Goal: Information Seeking & Learning: Learn about a topic

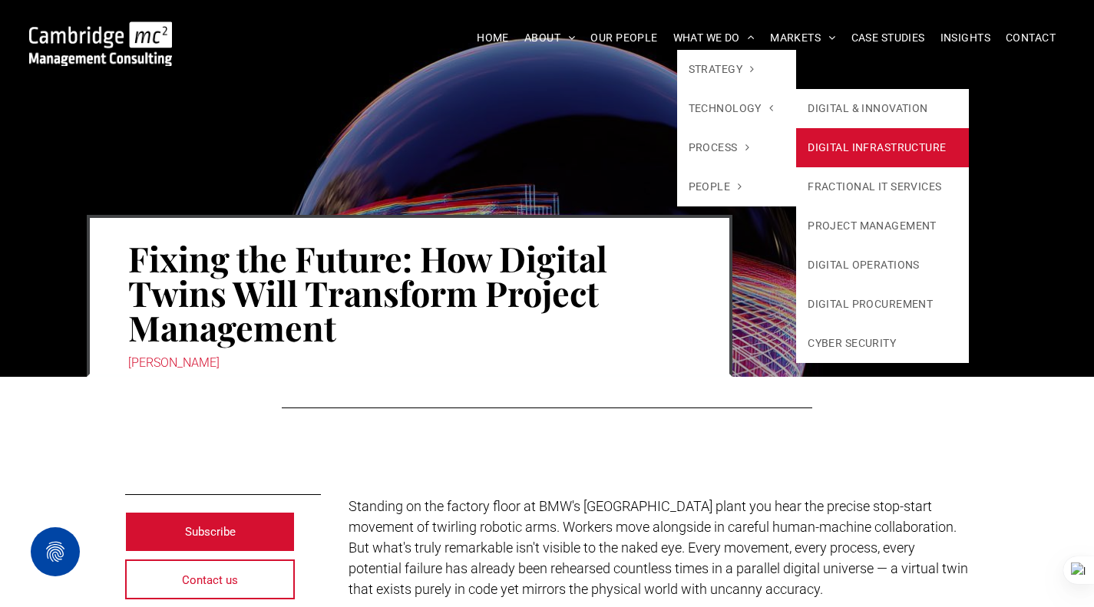
click at [855, 142] on link "DIGITAL INFRASTRUCTURE" at bounding box center [882, 147] width 173 height 39
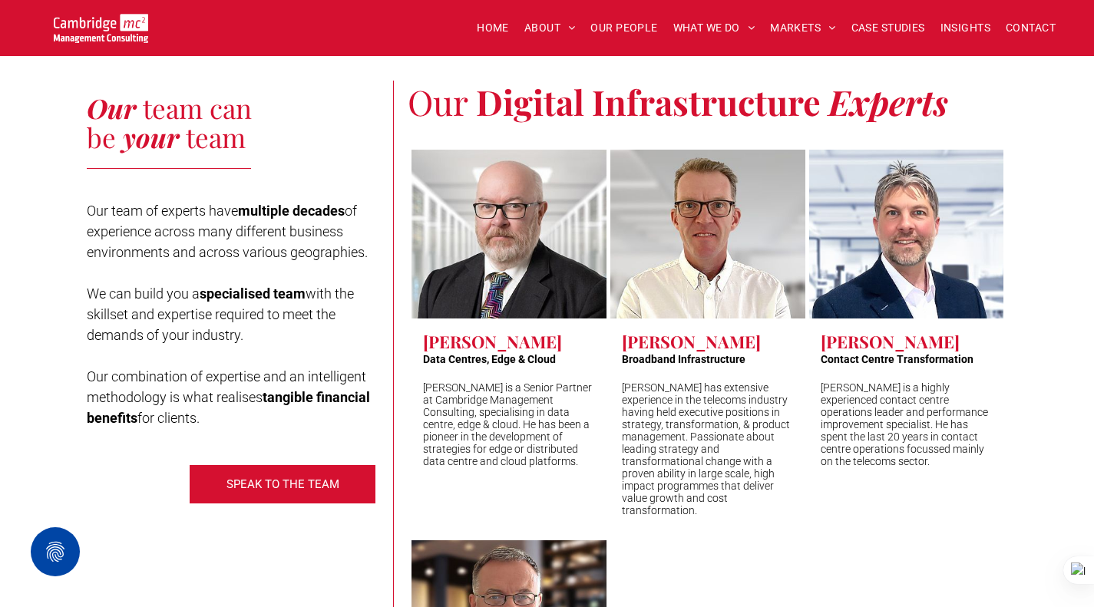
scroll to position [4913, 0]
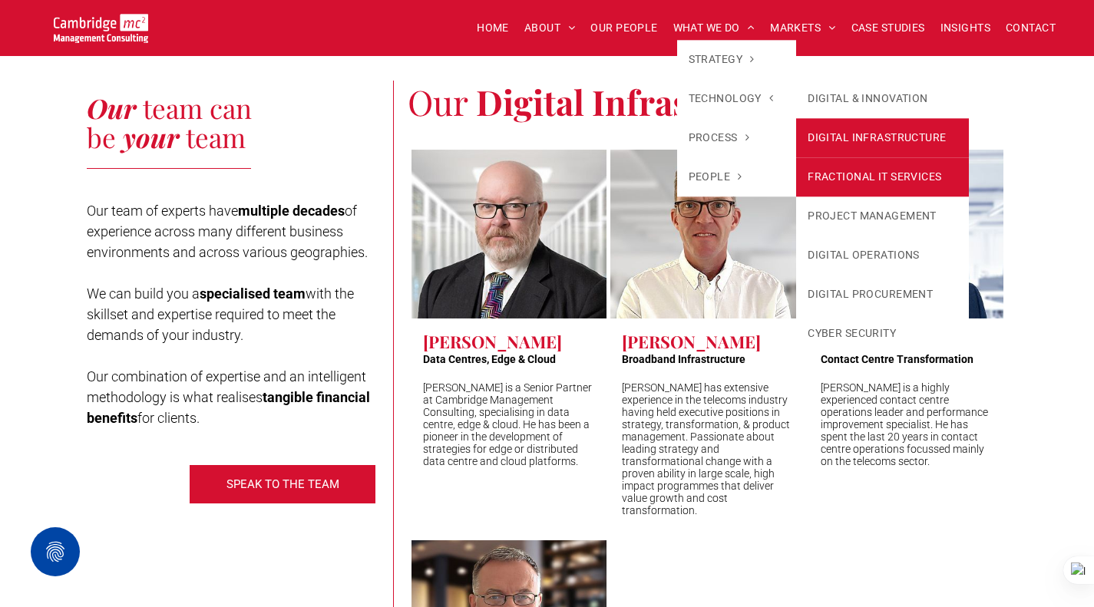
click at [860, 173] on link "FRACTIONAL IT SERVICES" at bounding box center [882, 176] width 173 height 39
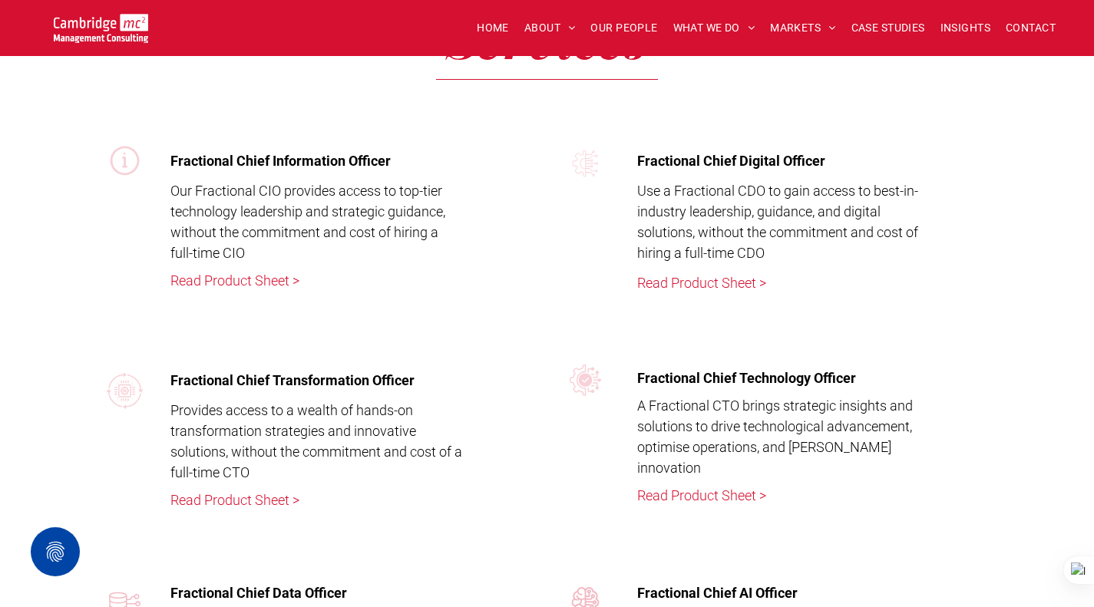
scroll to position [2303, 0]
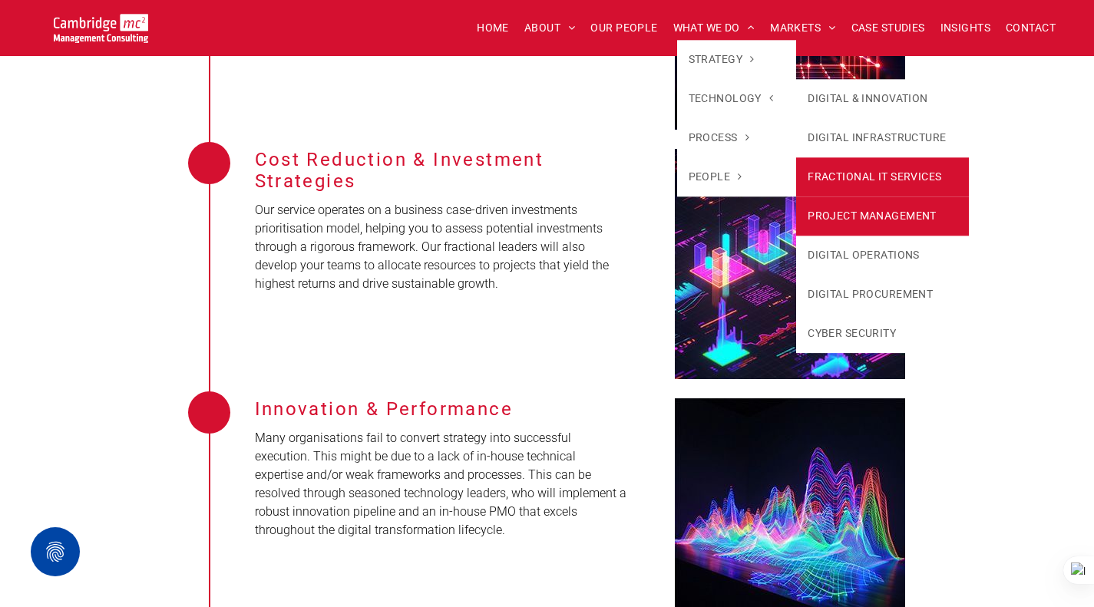
click at [866, 207] on link "PROJECT MANAGEMENT" at bounding box center [882, 216] width 173 height 39
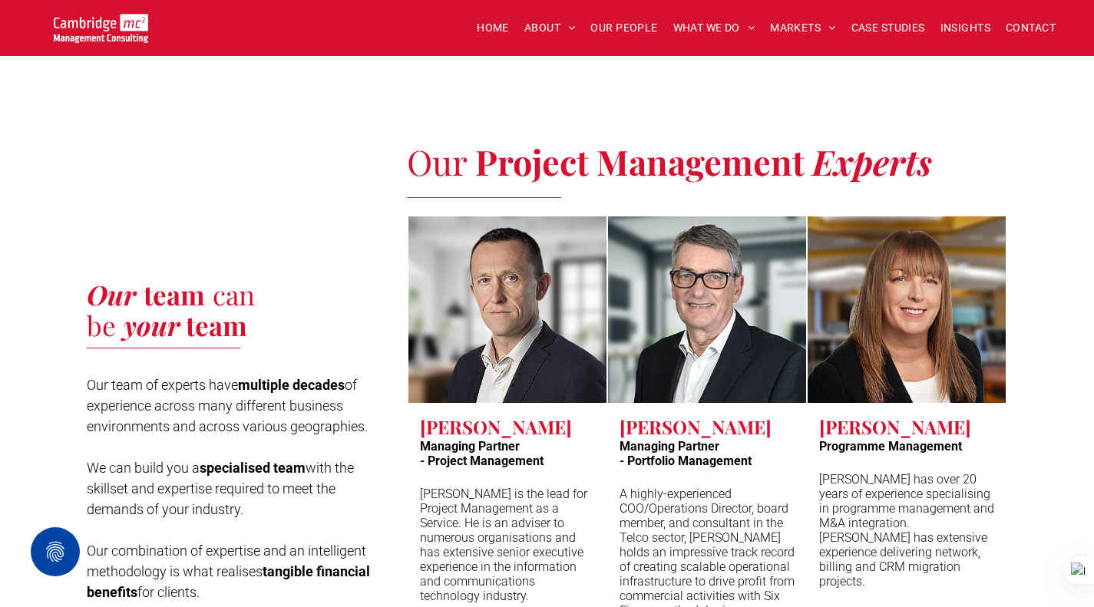
scroll to position [3685, 0]
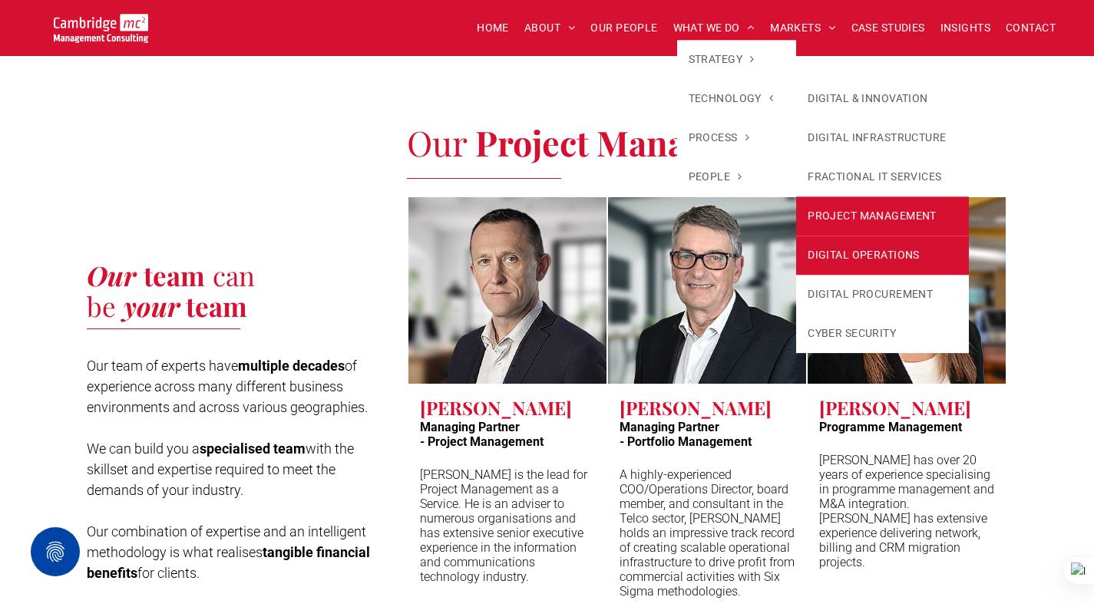
click at [891, 246] on link "DIGITAL OPERATIONS" at bounding box center [882, 255] width 173 height 39
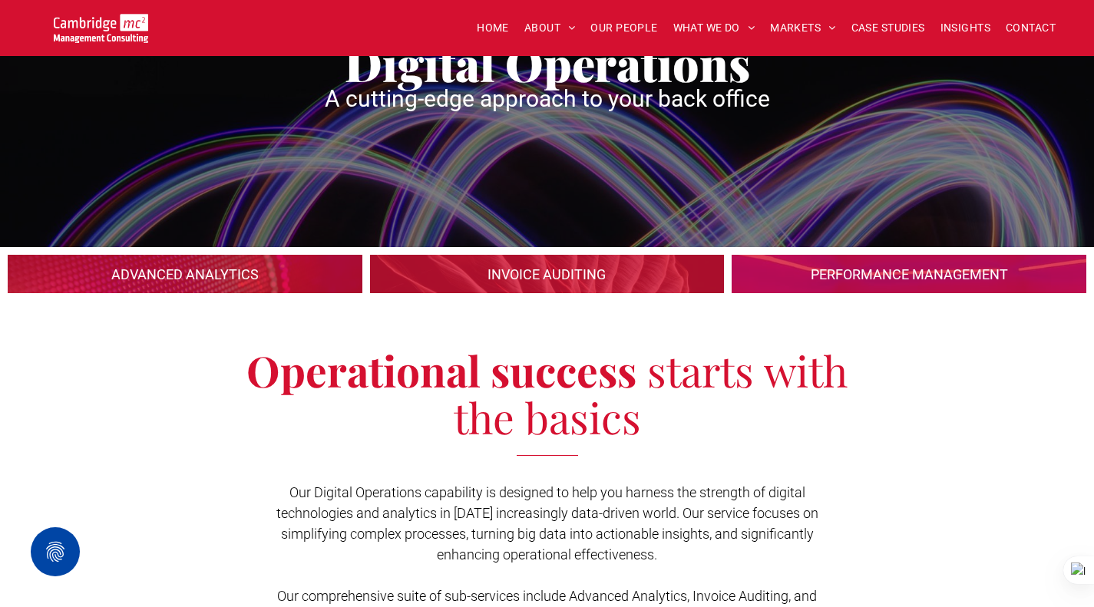
scroll to position [77, 0]
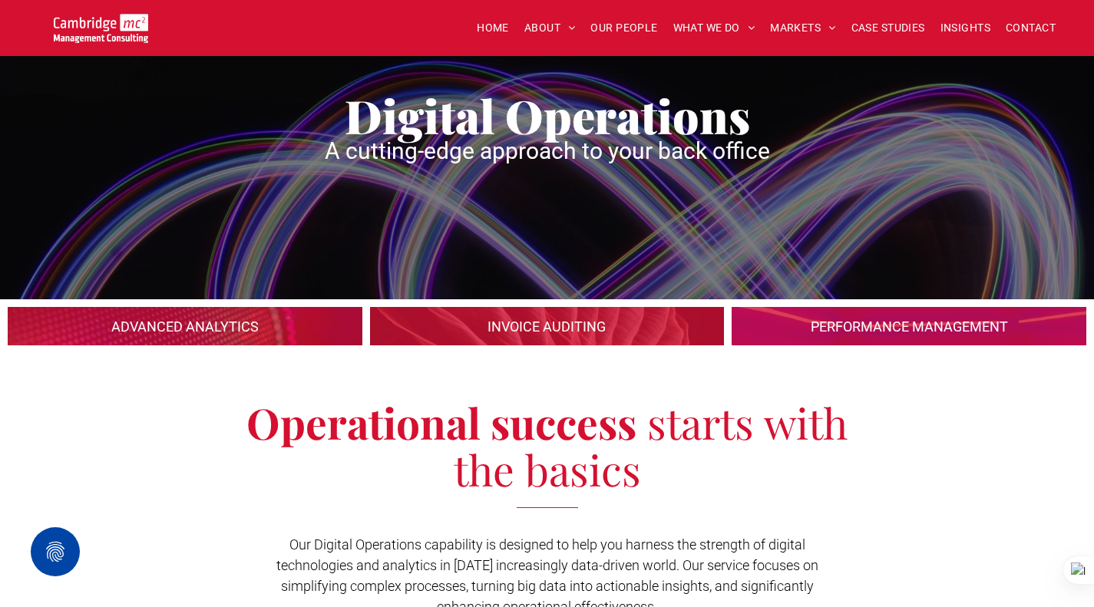
click at [277, 316] on link at bounding box center [184, 326] width 375 height 41
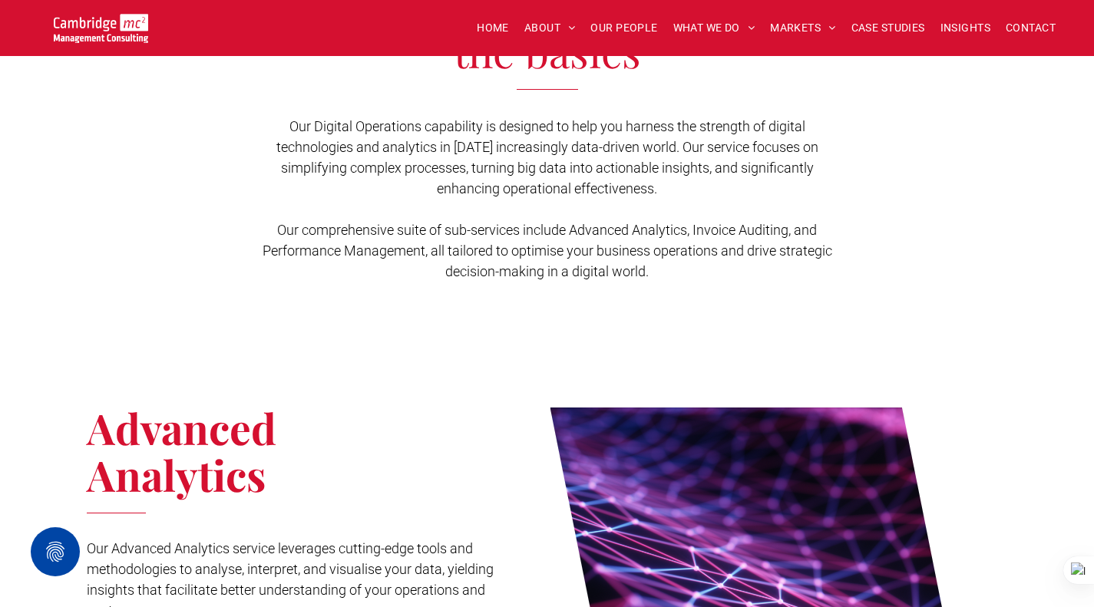
scroll to position [474, 0]
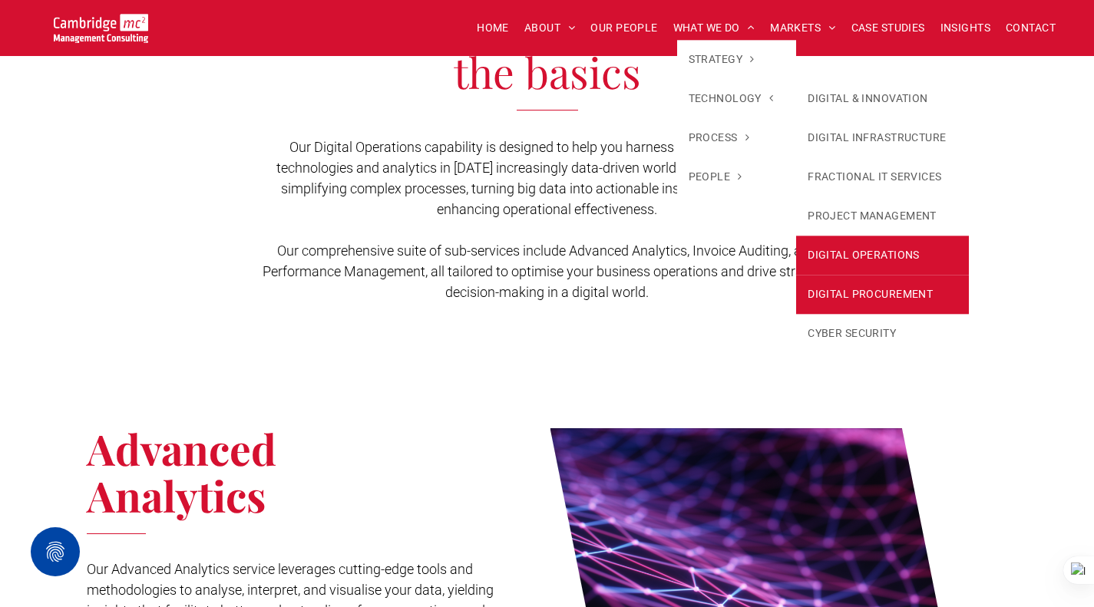
click at [900, 277] on link "DIGITAL PROCUREMENT" at bounding box center [882, 294] width 173 height 39
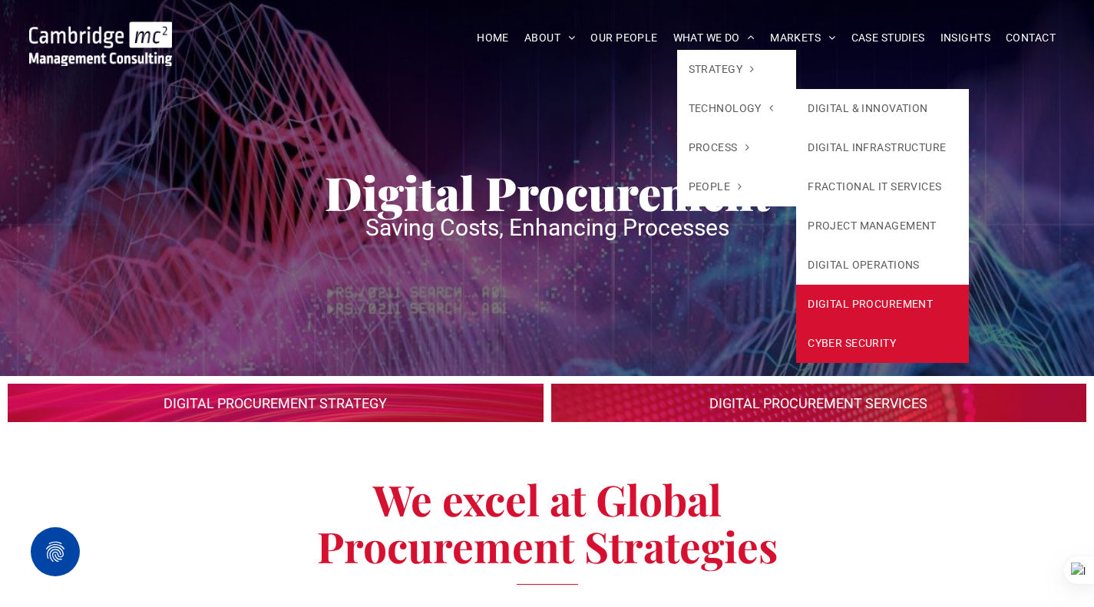
click at [884, 335] on link "CYBER SECURITY" at bounding box center [882, 343] width 173 height 39
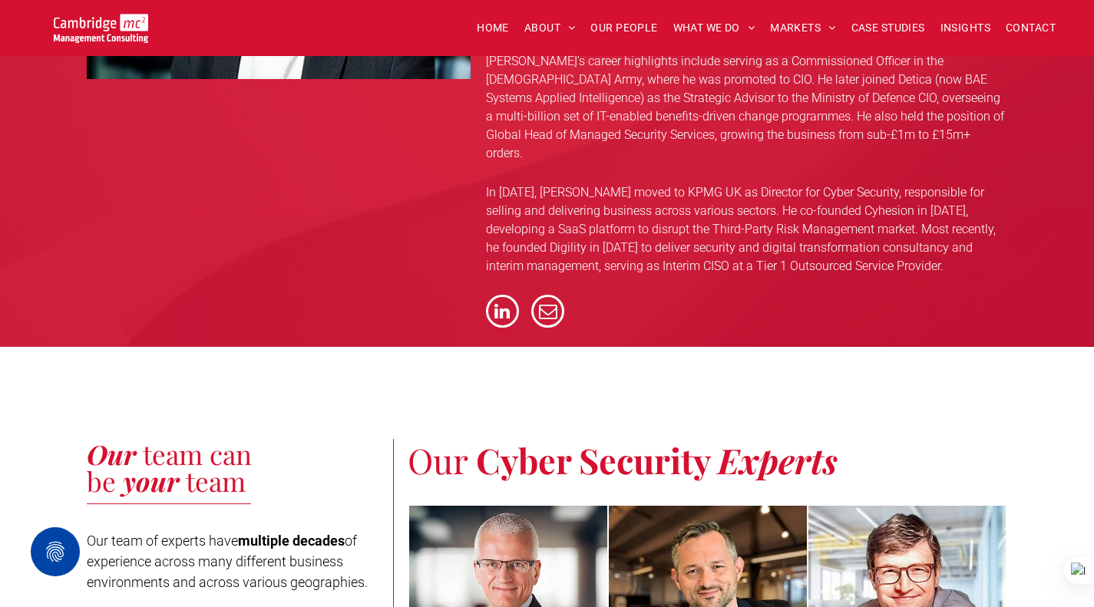
scroll to position [5297, 0]
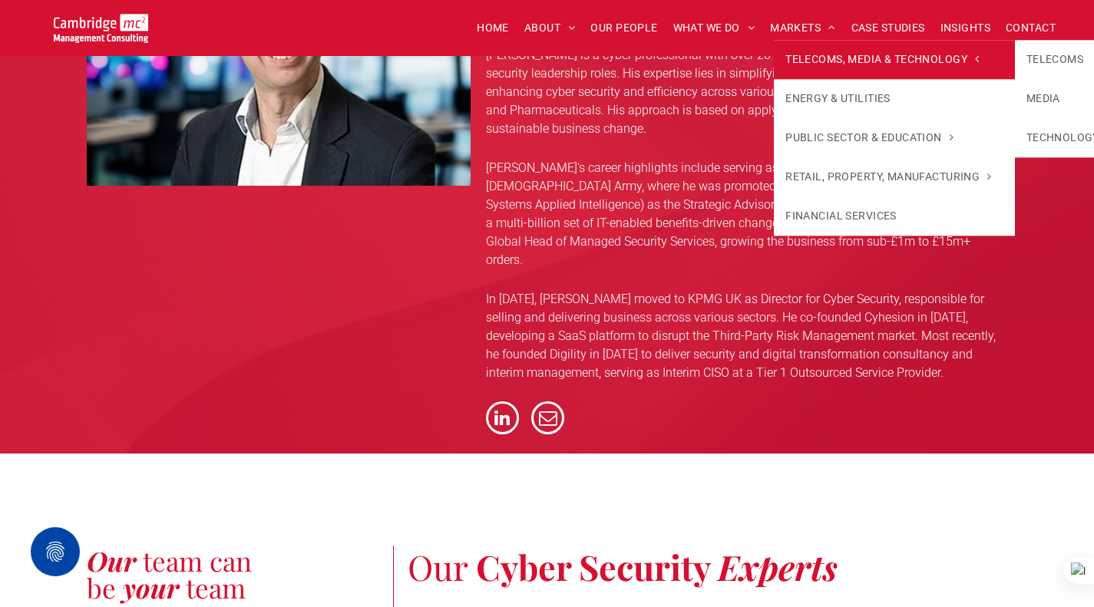
click at [821, 68] on link "TELECOMS, MEDIA & TECHNOLOGY" at bounding box center [894, 59] width 240 height 39
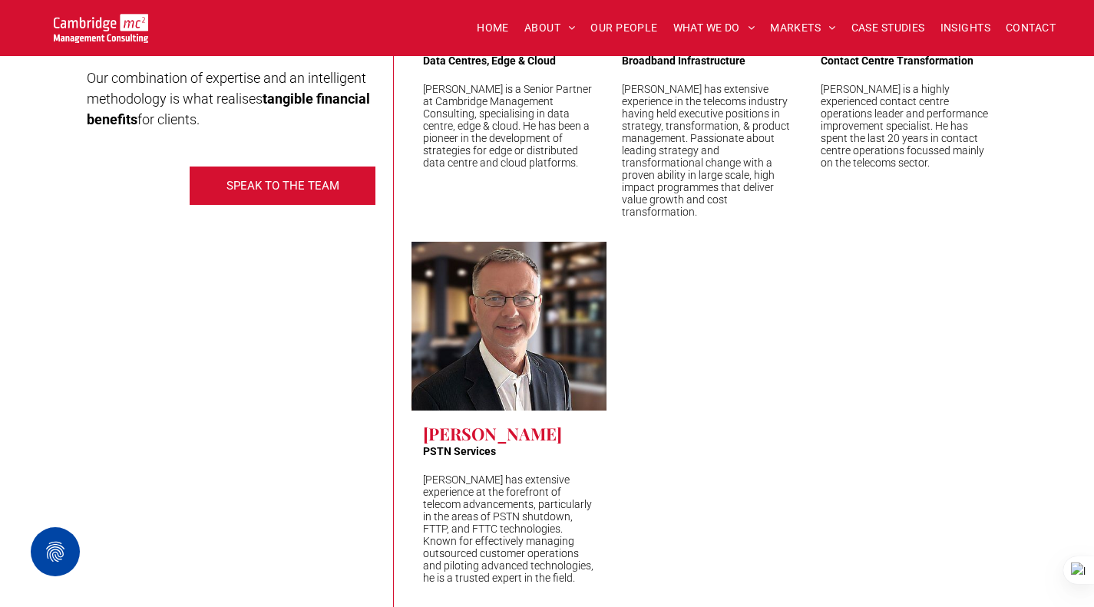
scroll to position [4759, 0]
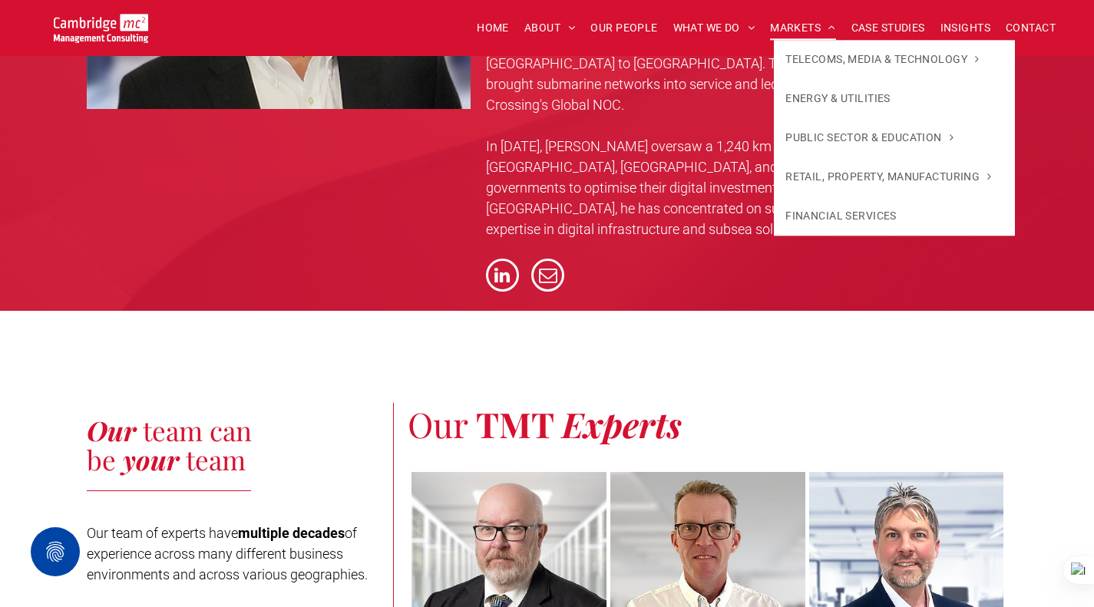
scroll to position [4022, 0]
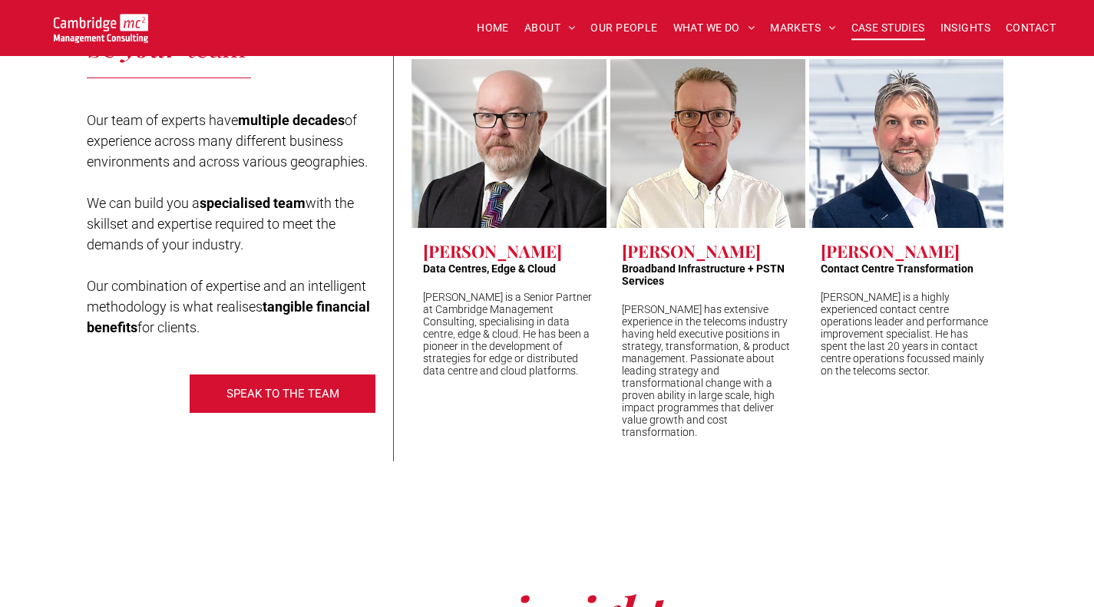
scroll to position [3562, 0]
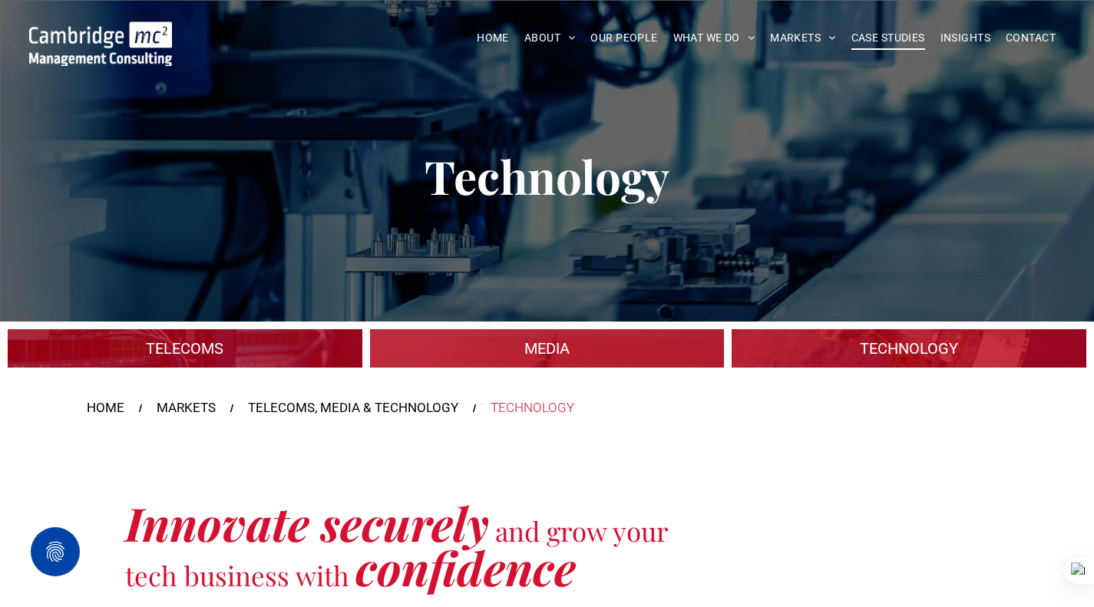
click at [900, 47] on span "CASE STUDIES" at bounding box center [888, 38] width 74 height 24
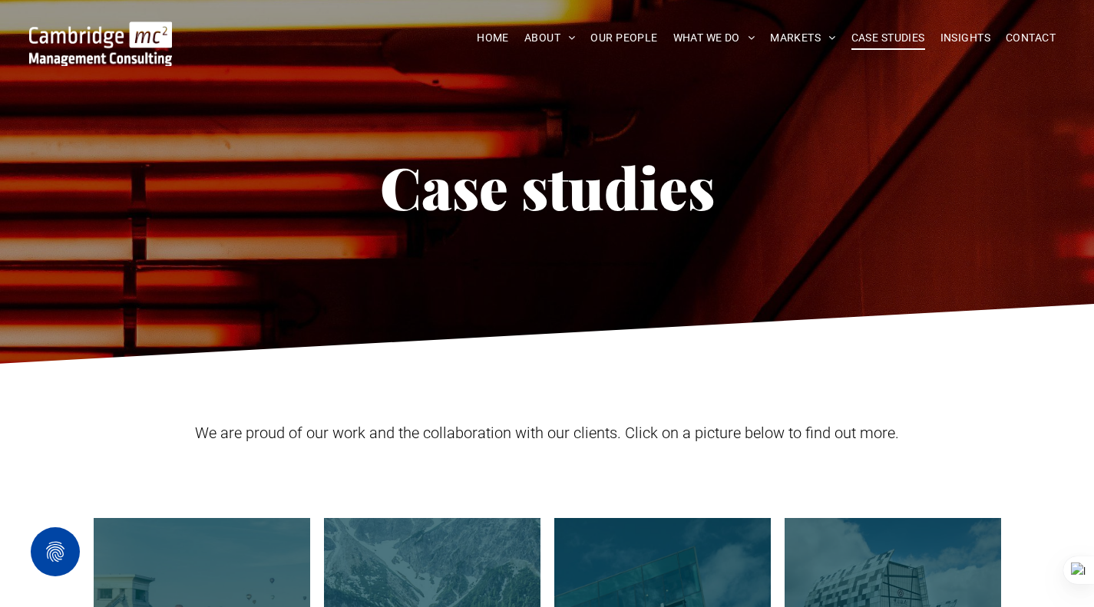
click at [108, 40] on img at bounding box center [100, 43] width 143 height 45
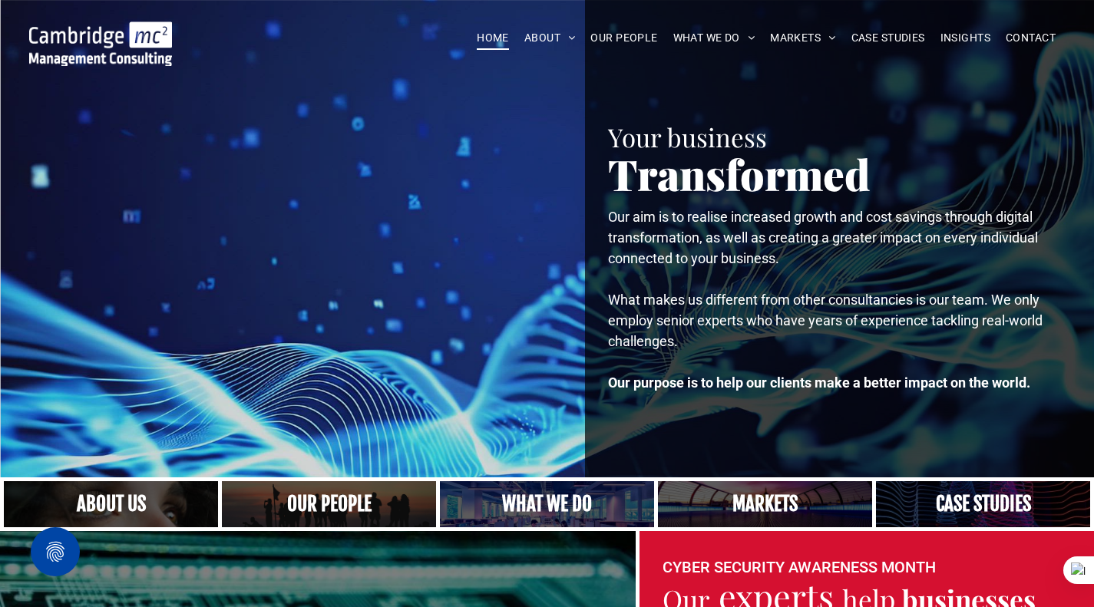
click at [808, 111] on link "DIGITAL & INNOVATION" at bounding box center [865, 100] width 173 height 39
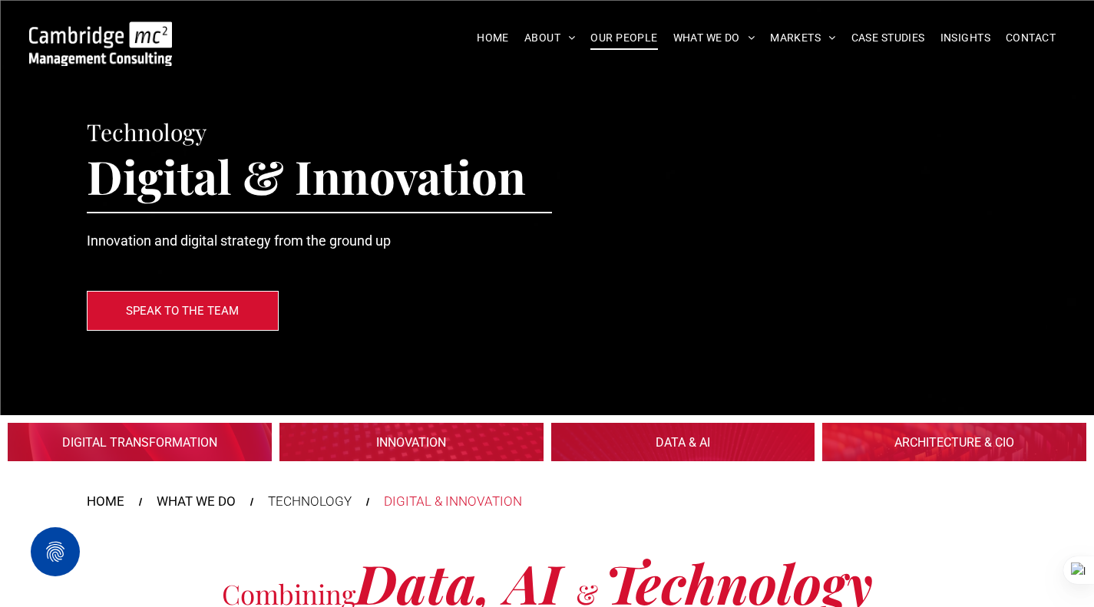
click at [607, 37] on span "OUR PEOPLE" at bounding box center [623, 38] width 67 height 24
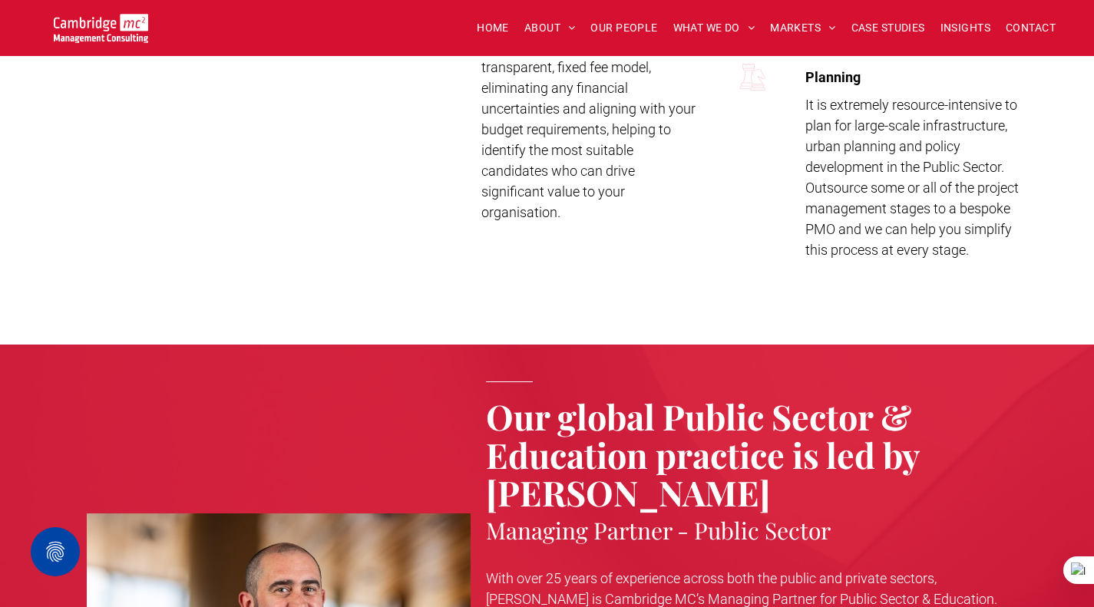
scroll to position [3454, 0]
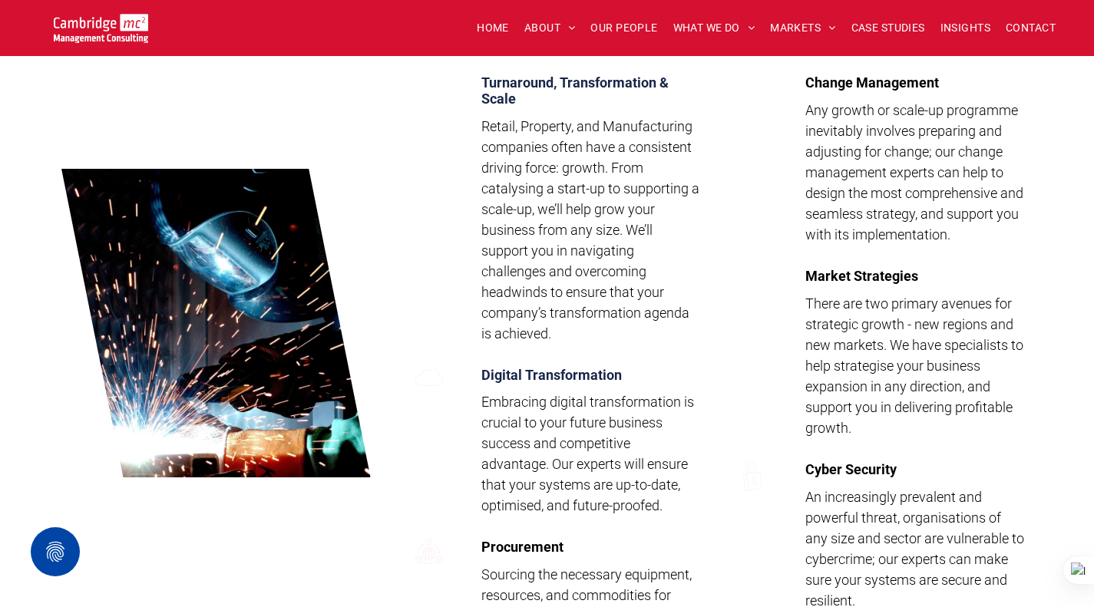
scroll to position [2027, 0]
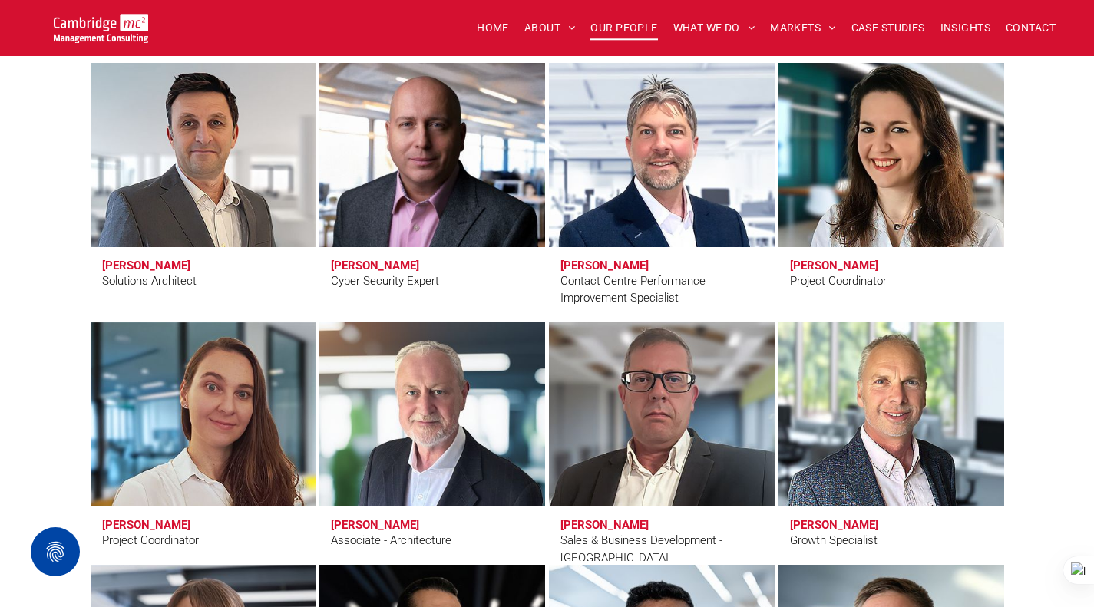
scroll to position [4913, 0]
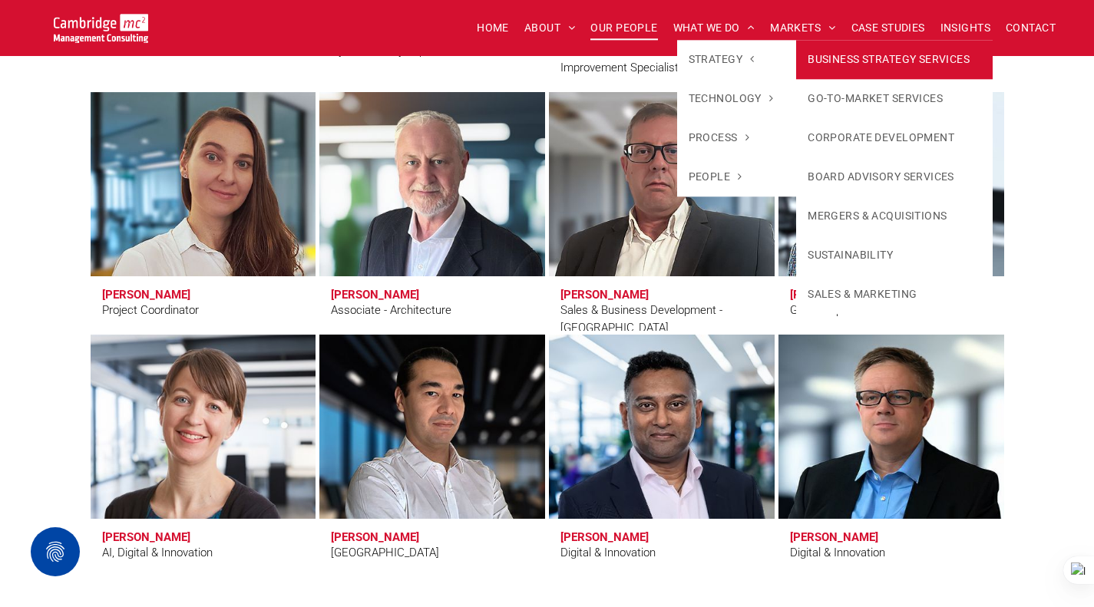
click at [815, 53] on link "BUSINESS STRATEGY SERVICES" at bounding box center [894, 59] width 197 height 39
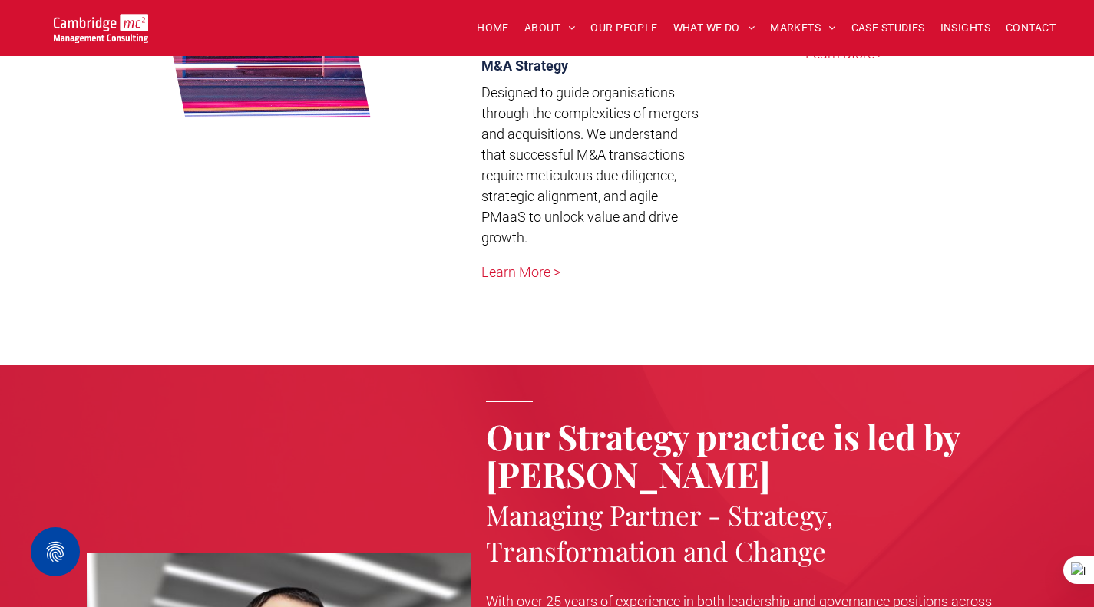
scroll to position [2380, 0]
